Goal: Transaction & Acquisition: Purchase product/service

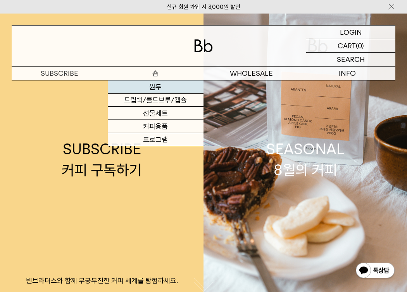
click at [155, 93] on link "원두" at bounding box center [156, 87] width 96 height 13
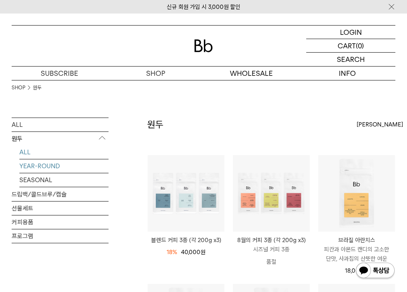
click at [53, 169] on link "YEAR-ROUND" at bounding box center [63, 167] width 89 height 14
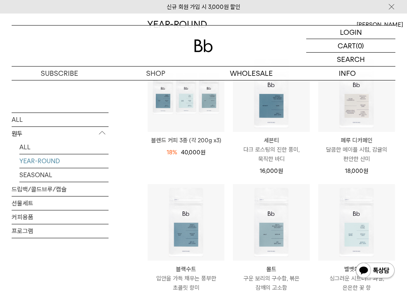
scroll to position [116, 0]
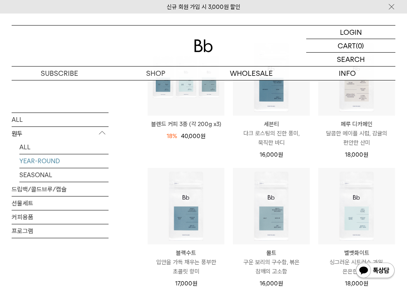
click at [275, 116] on div "세븐티 Seventy 다크 로스팅의 진한 풍미, 묵직한 바디 16,000 원" at bounding box center [271, 138] width 77 height 44
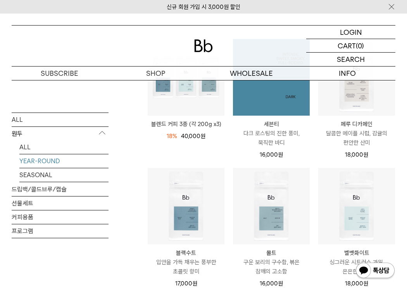
click at [276, 100] on img at bounding box center [271, 77] width 77 height 77
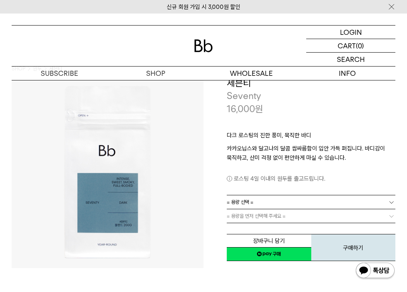
scroll to position [77, 0]
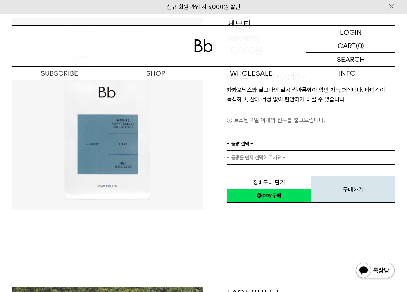
click at [276, 146] on link "= 용량 선택 =" at bounding box center [310, 144] width 168 height 14
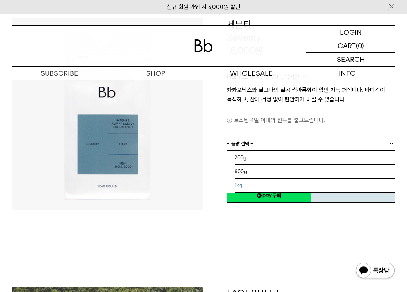
click at [264, 186] on li "1kg" at bounding box center [314, 186] width 161 height 14
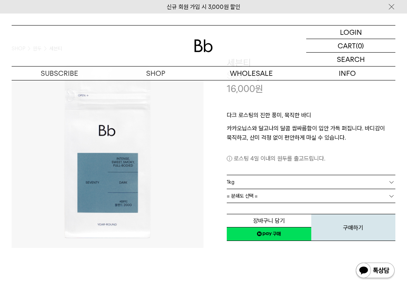
scroll to position [39, 0]
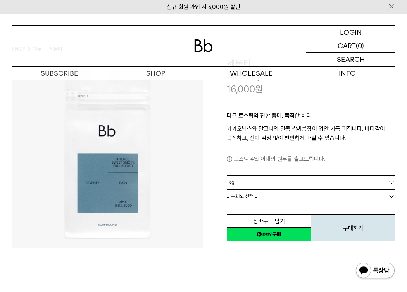
click at [225, 209] on div "**********" at bounding box center [299, 150] width 192 height 186
click at [235, 198] on span "= 분쇄도 선택 =" at bounding box center [241, 197] width 31 height 14
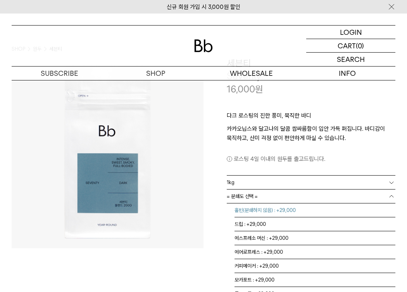
click at [252, 210] on li "홀빈(분쇄하지 않음) : +29,000" at bounding box center [314, 211] width 161 height 14
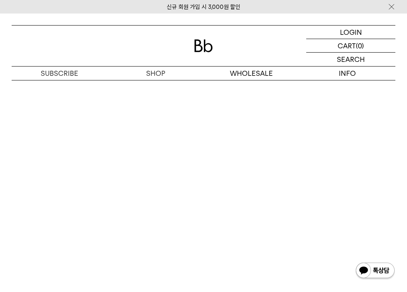
scroll to position [1162, 0]
